Goal: Navigation & Orientation: Find specific page/section

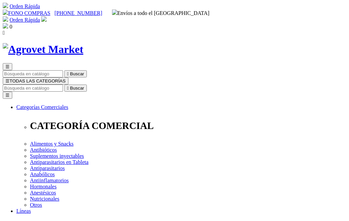
click at [63, 85] on input "Buscar" at bounding box center [33, 88] width 60 height 7
click at [10, 79] on span "☰" at bounding box center [7, 81] width 4 height 5
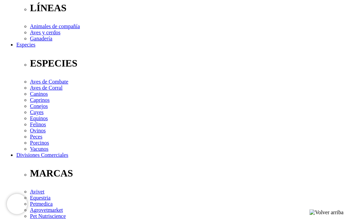
scroll to position [226, 0]
